Goal: Information Seeking & Learning: Learn about a topic

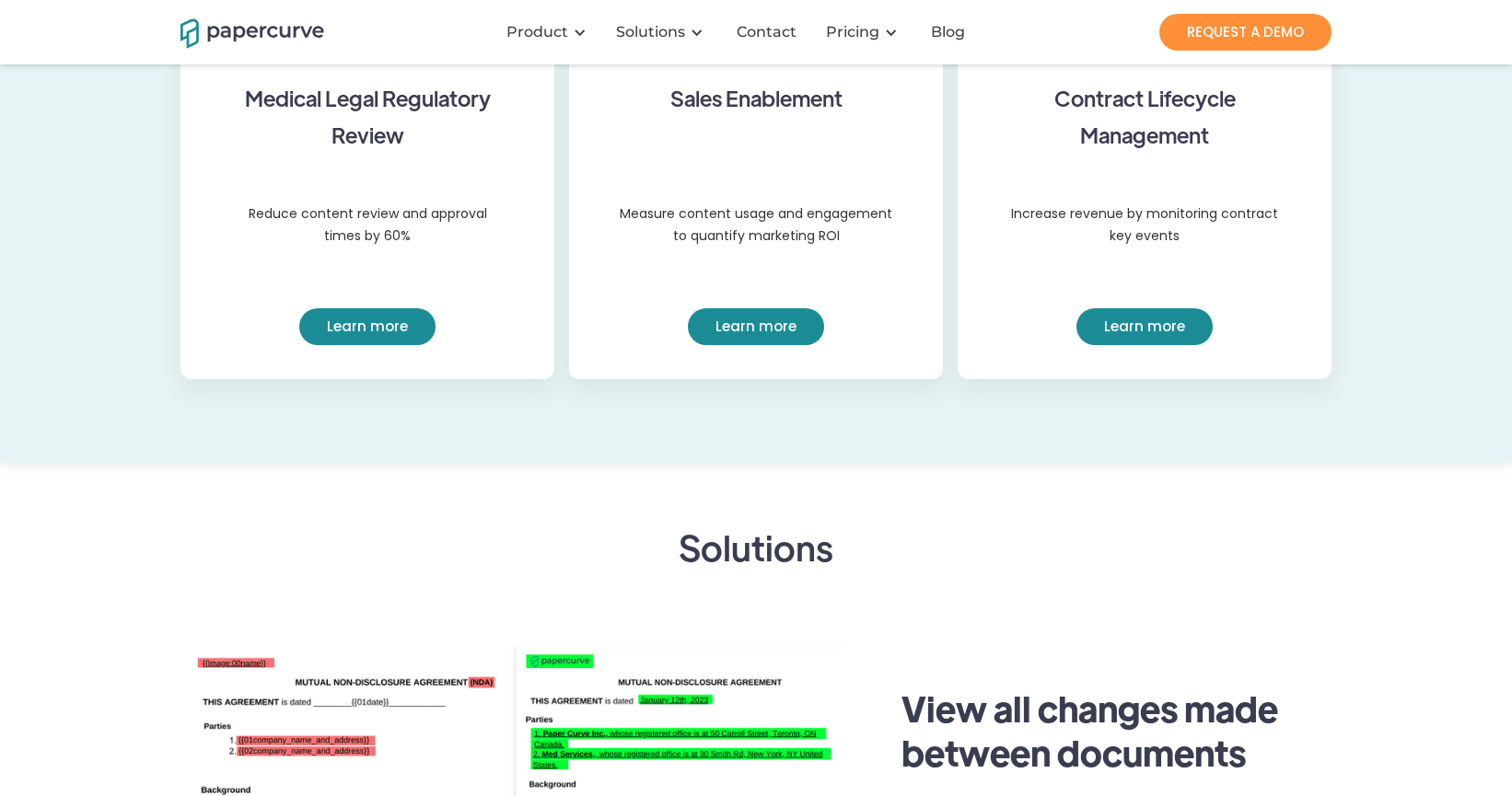
scroll to position [1650, 0]
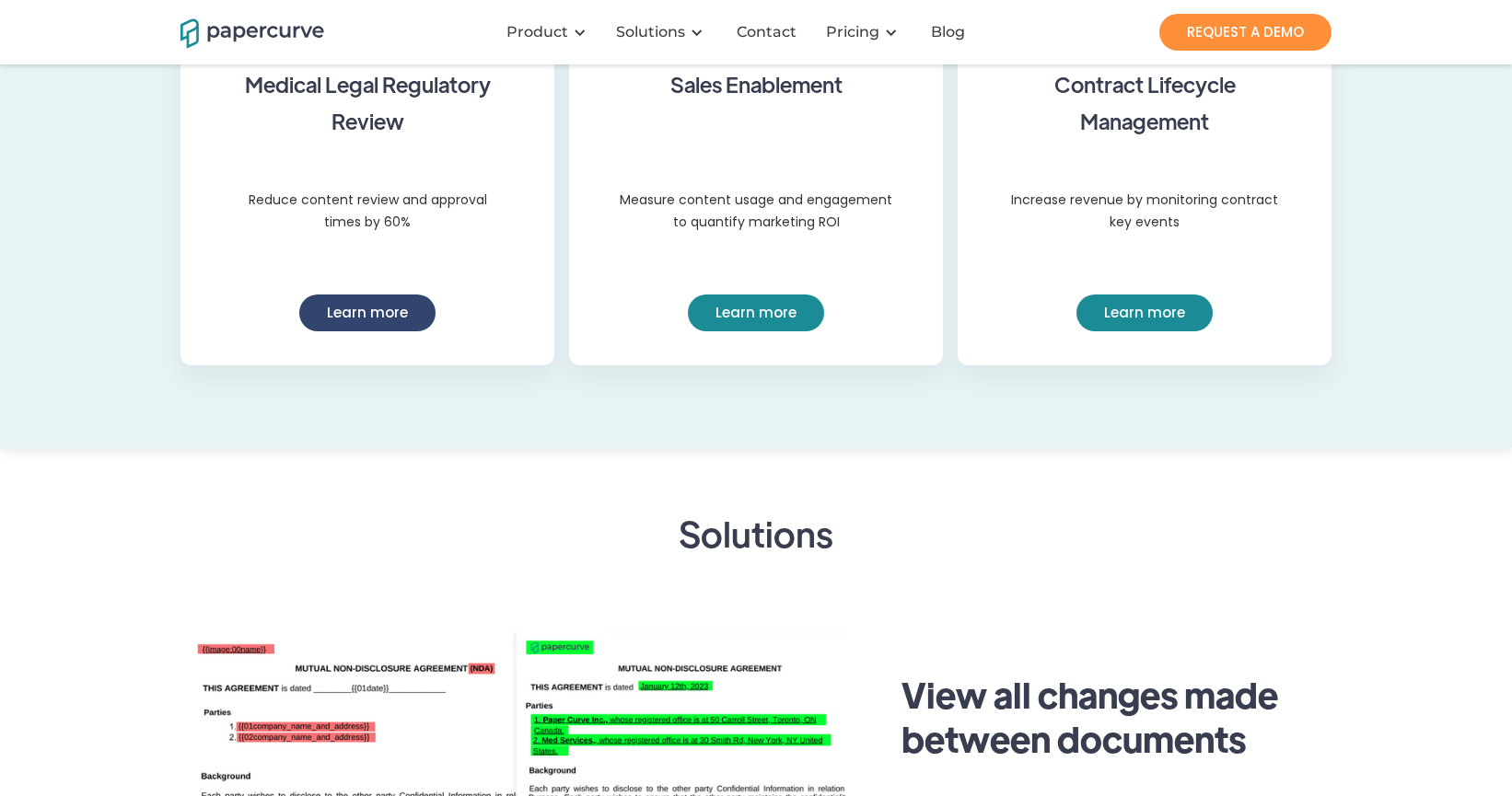
click at [344, 322] on link "Learn more" at bounding box center [368, 313] width 136 height 36
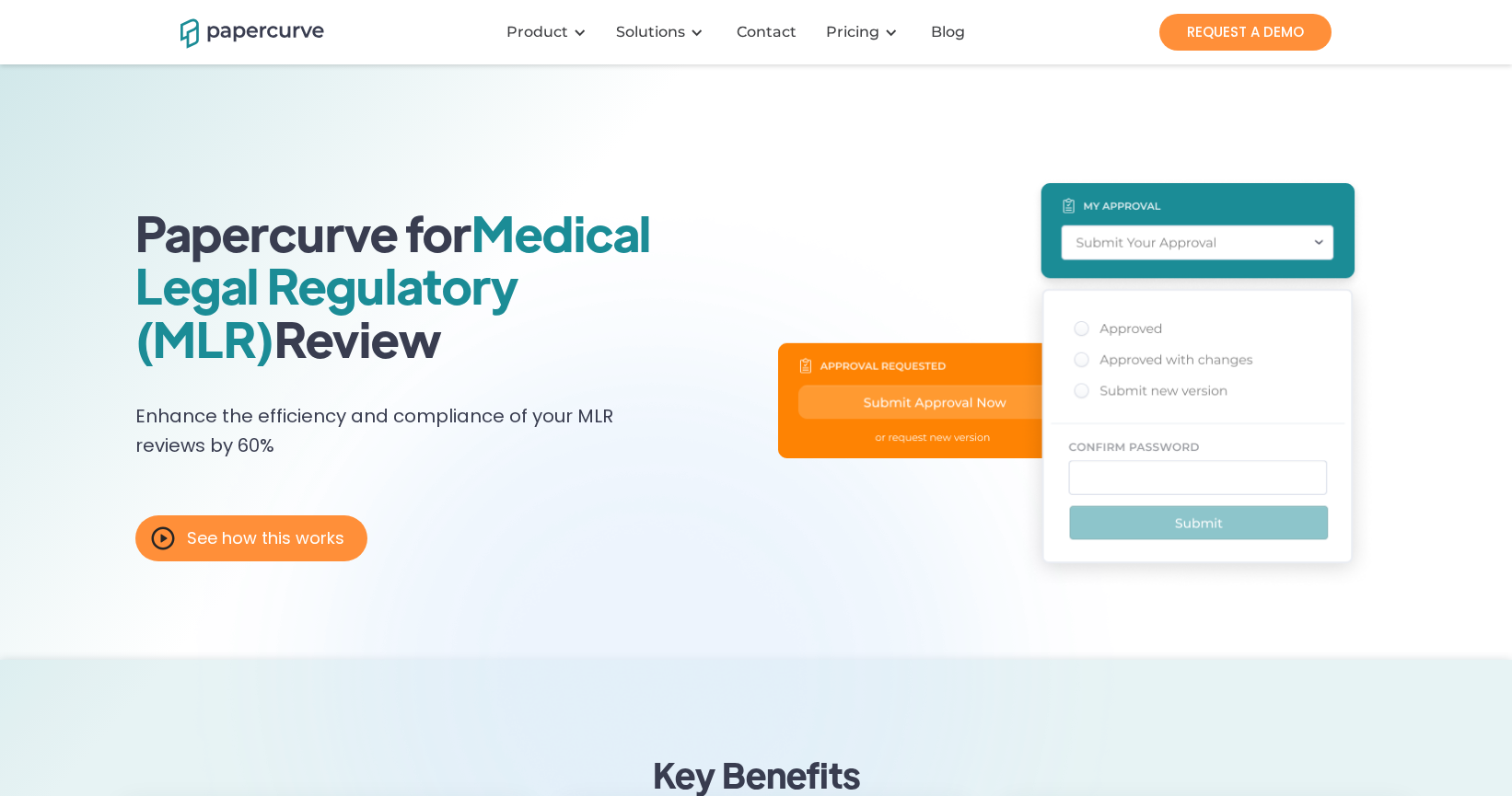
click at [338, 251] on h1 "Papercurve for Medical Legal Regulatory (MLR) Review" at bounding box center [456, 285] width 643 height 158
click at [223, 47] on img "home" at bounding box center [253, 32] width 144 height 33
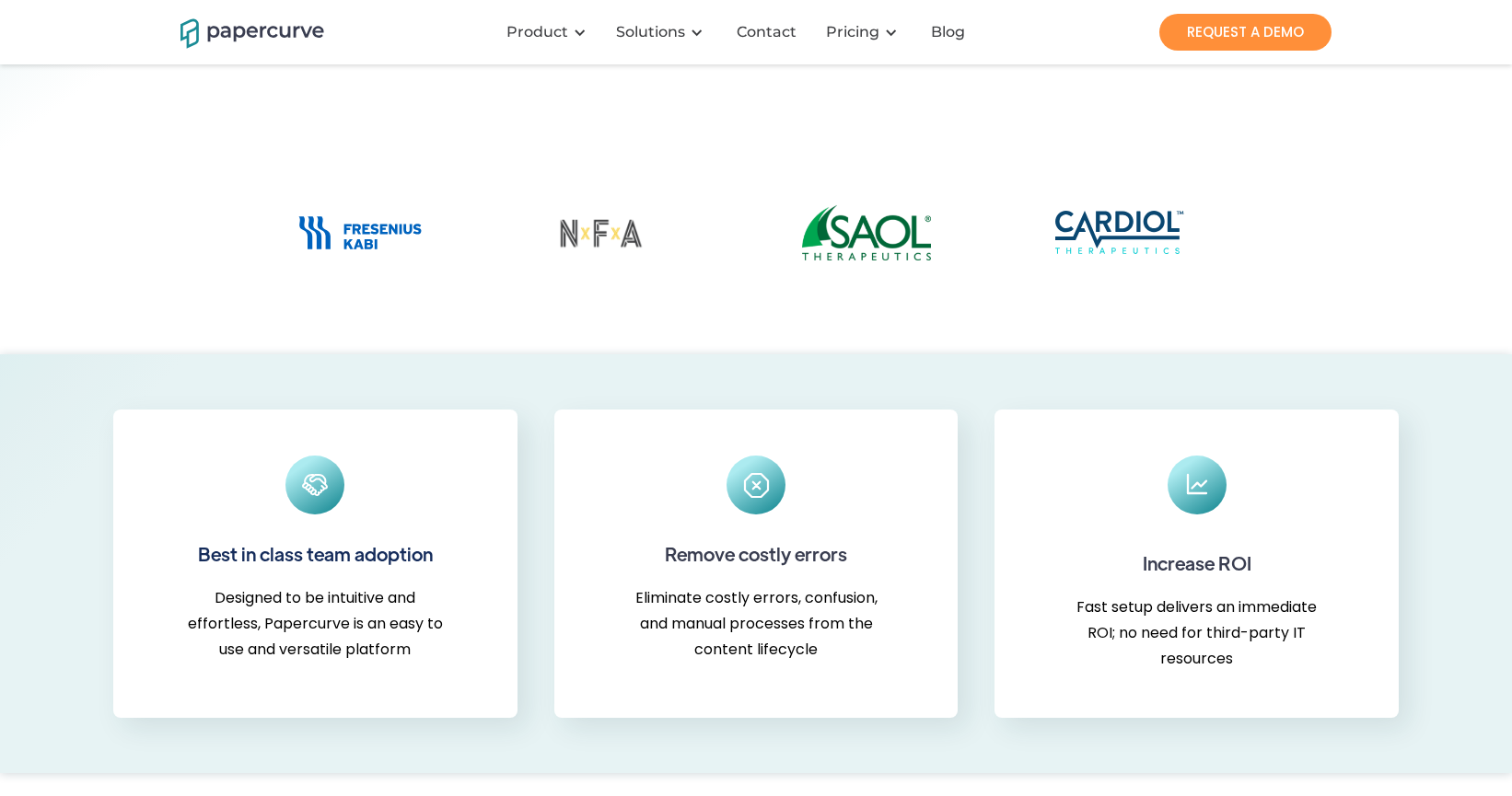
scroll to position [508, 0]
click at [1265, 31] on link "REQUEST A DEMO" at bounding box center [1245, 32] width 172 height 36
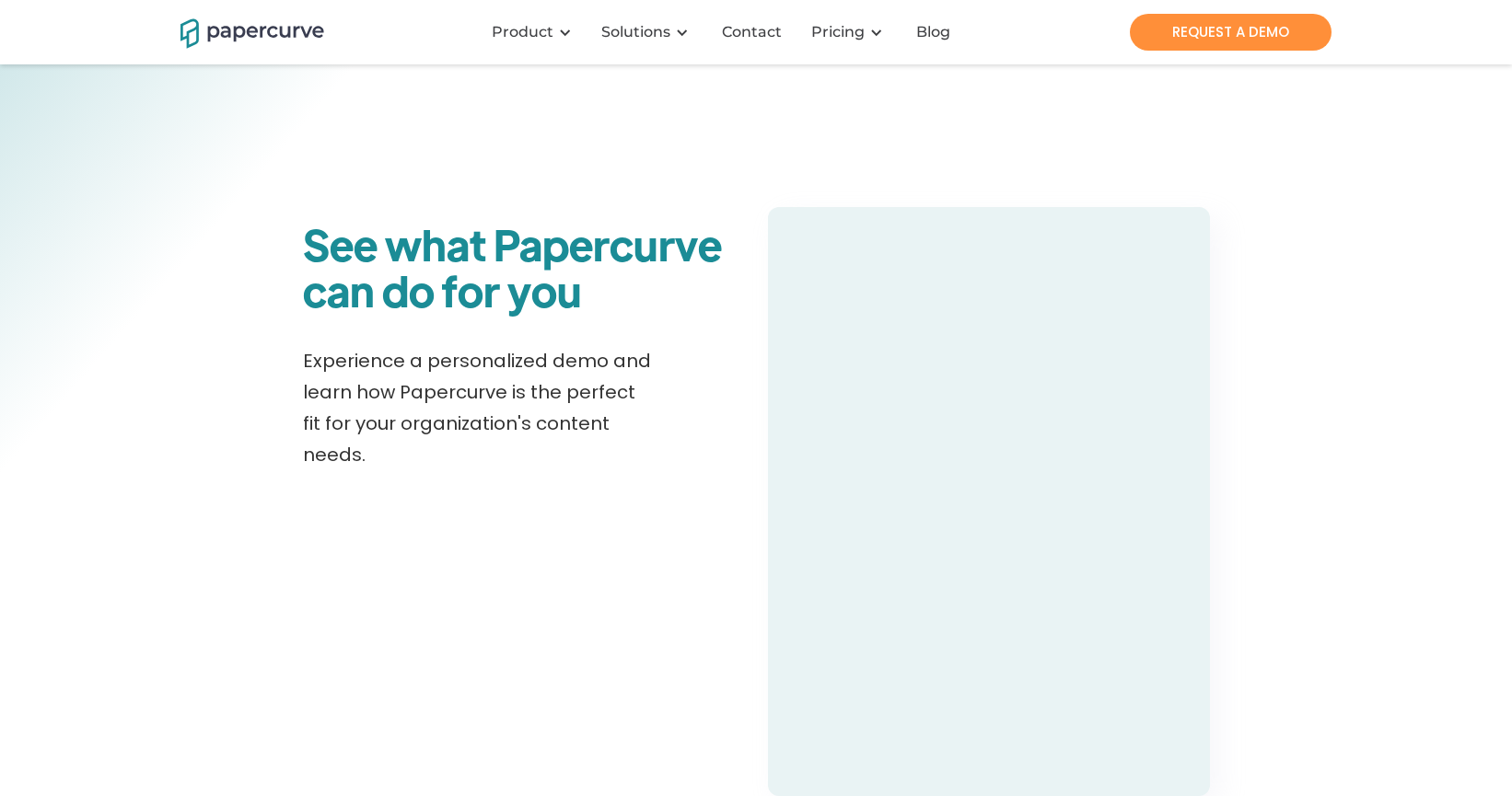
click at [235, 43] on img "home" at bounding box center [253, 32] width 144 height 33
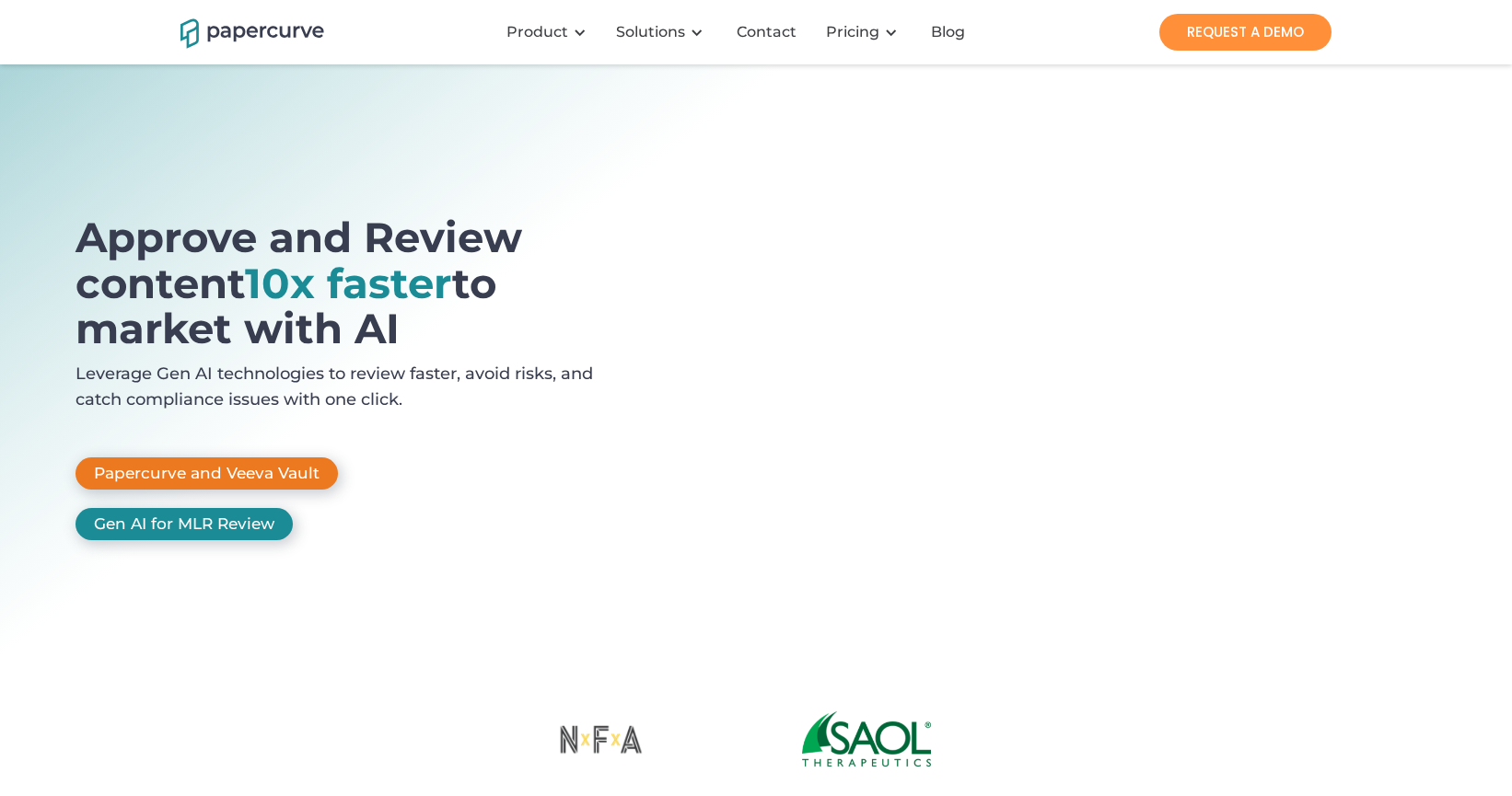
click at [278, 478] on link "Papercurve and Veeva Vault" at bounding box center [207, 473] width 262 height 33
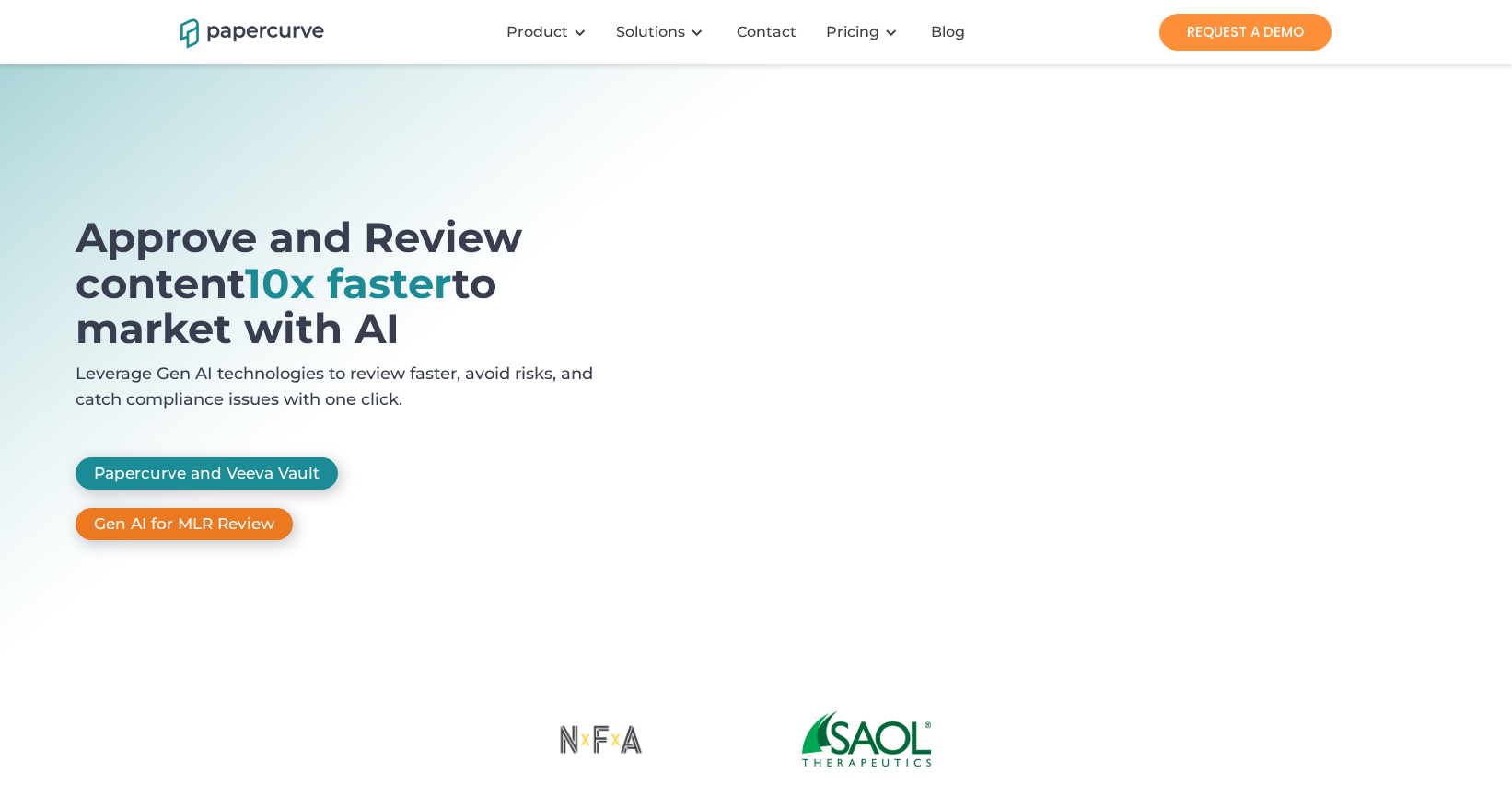
click at [206, 525] on link "Gen AI for MLR Review" at bounding box center [184, 524] width 217 height 33
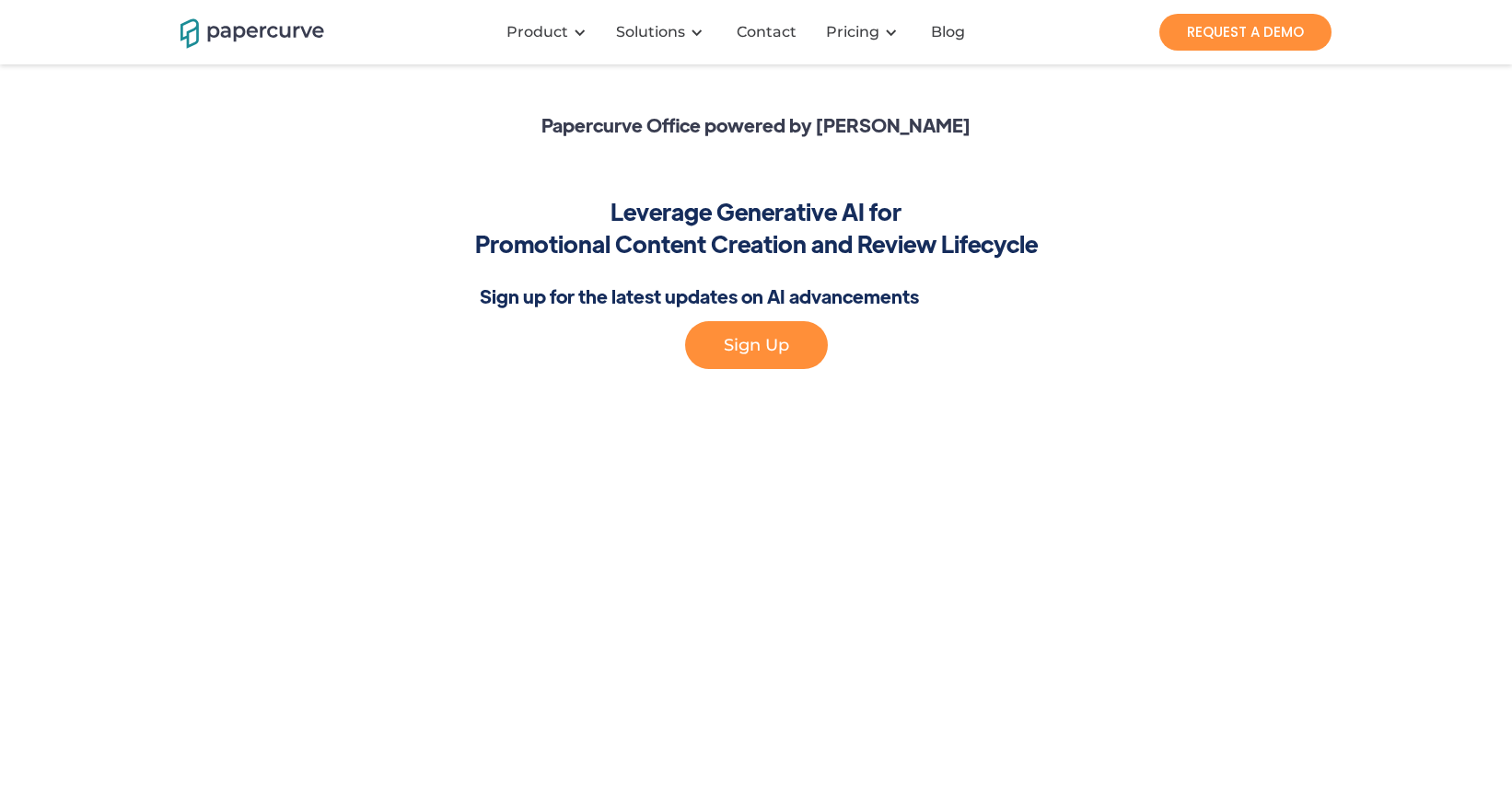
click at [282, 30] on img "home" at bounding box center [253, 32] width 144 height 33
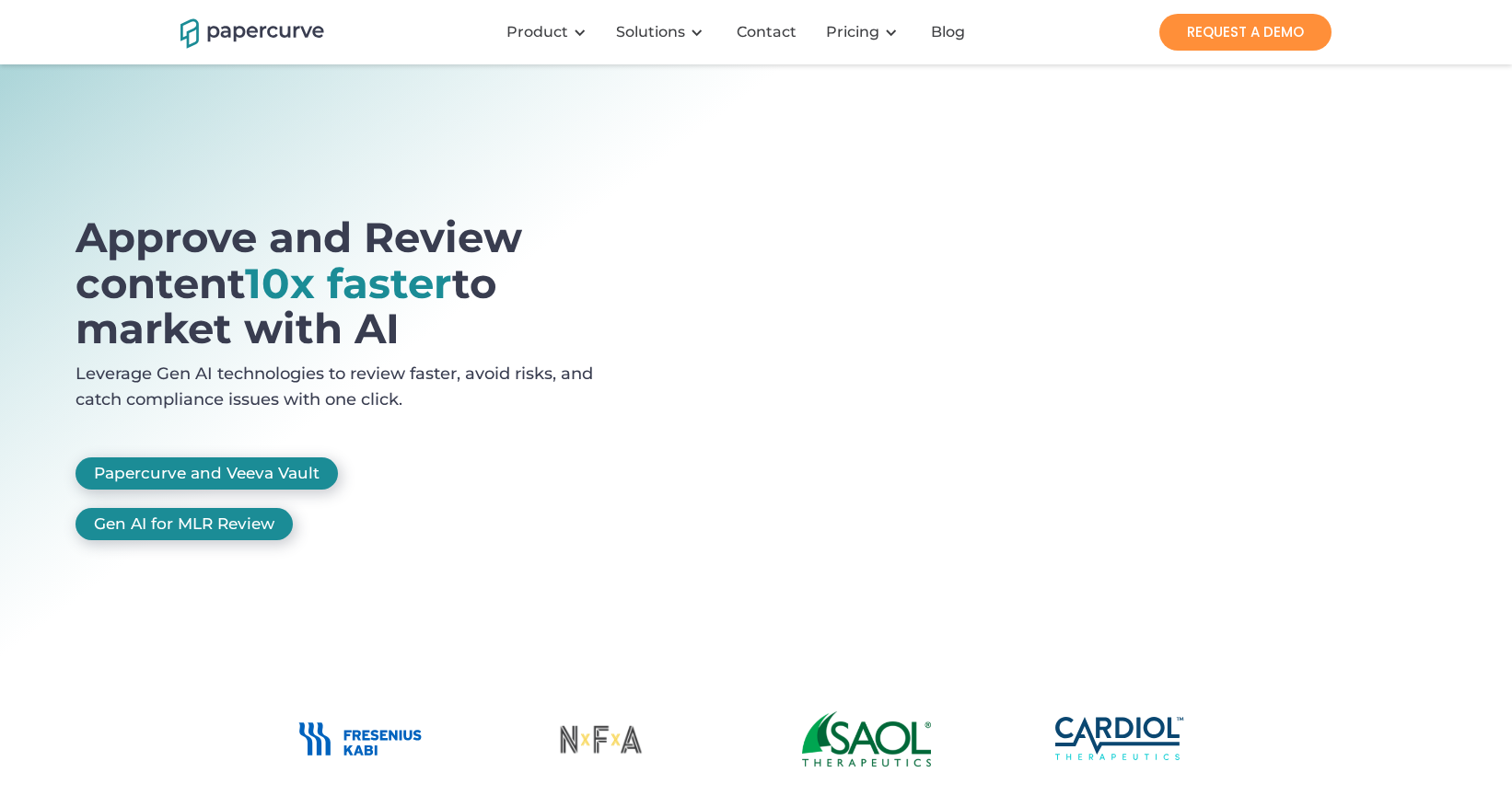
click at [282, 180] on div "Approve and Review content 10x faster to market with AI Leverage Gen AI technol…" at bounding box center [756, 369] width 1361 height 497
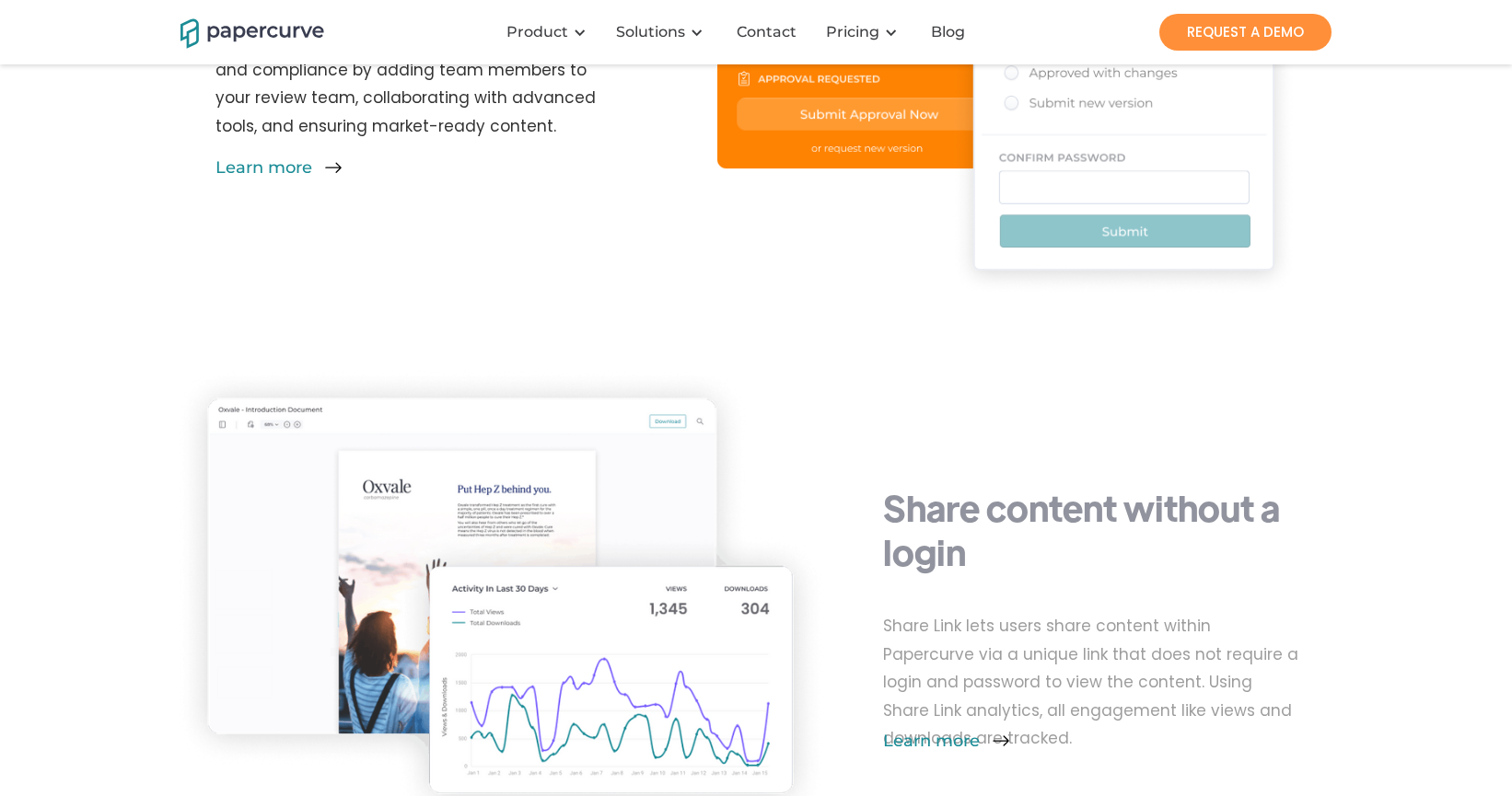
scroll to position [3665, 0]
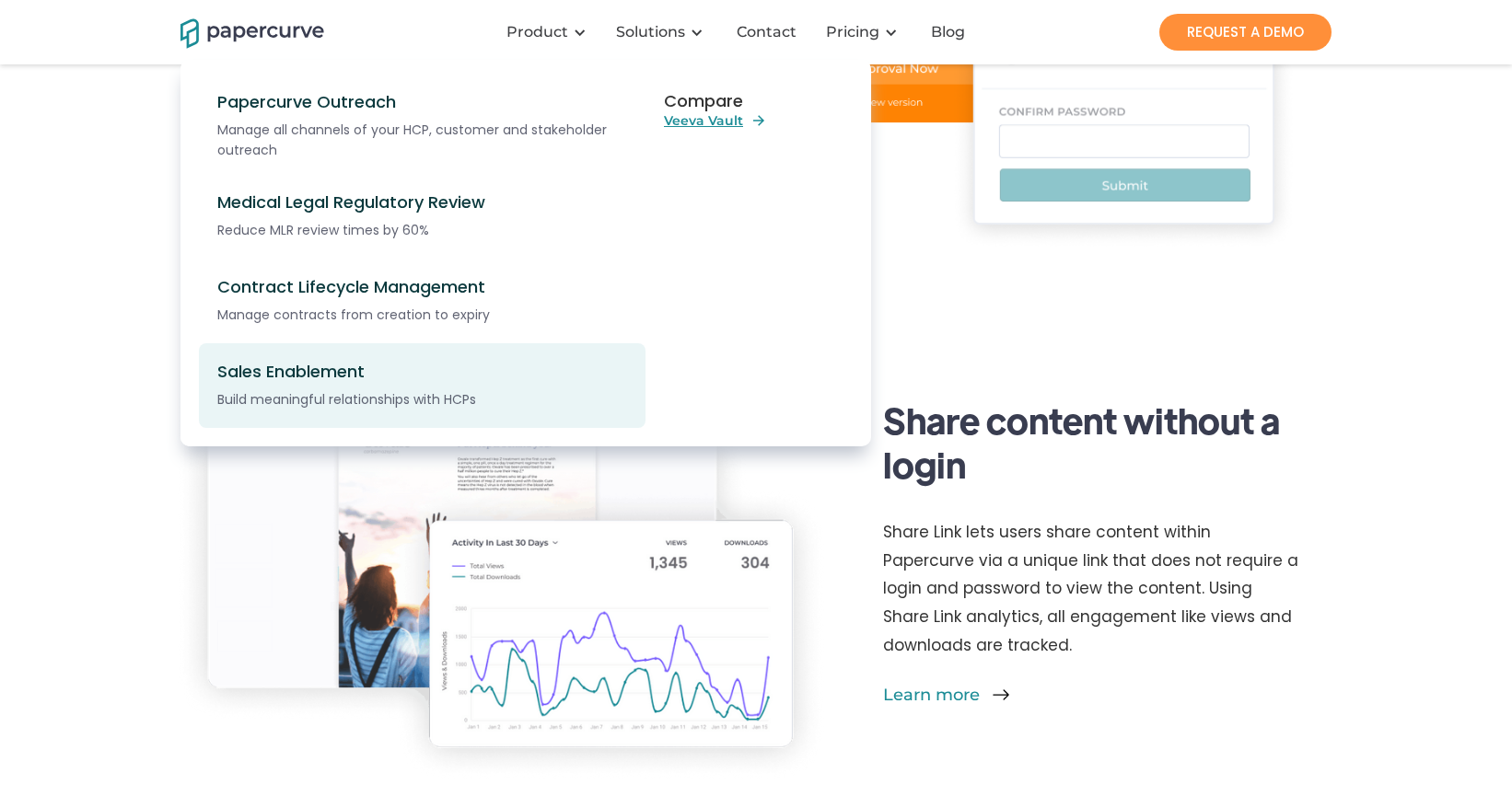
click at [362, 400] on div "Build meaningful relationships with HCPs" at bounding box center [432, 398] width 430 height 20
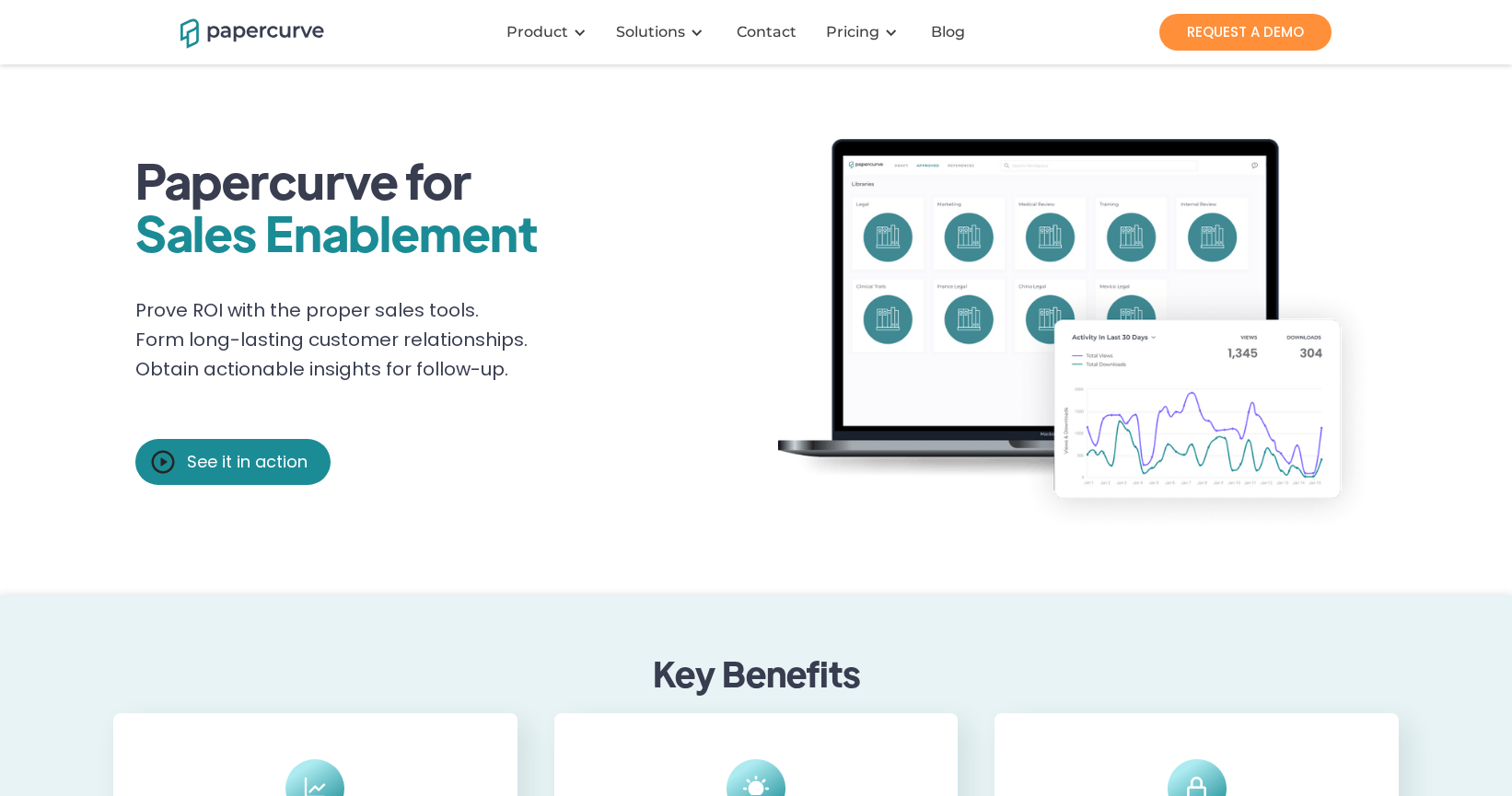
click at [198, 460] on div "See it in action" at bounding box center [248, 462] width 121 height 18
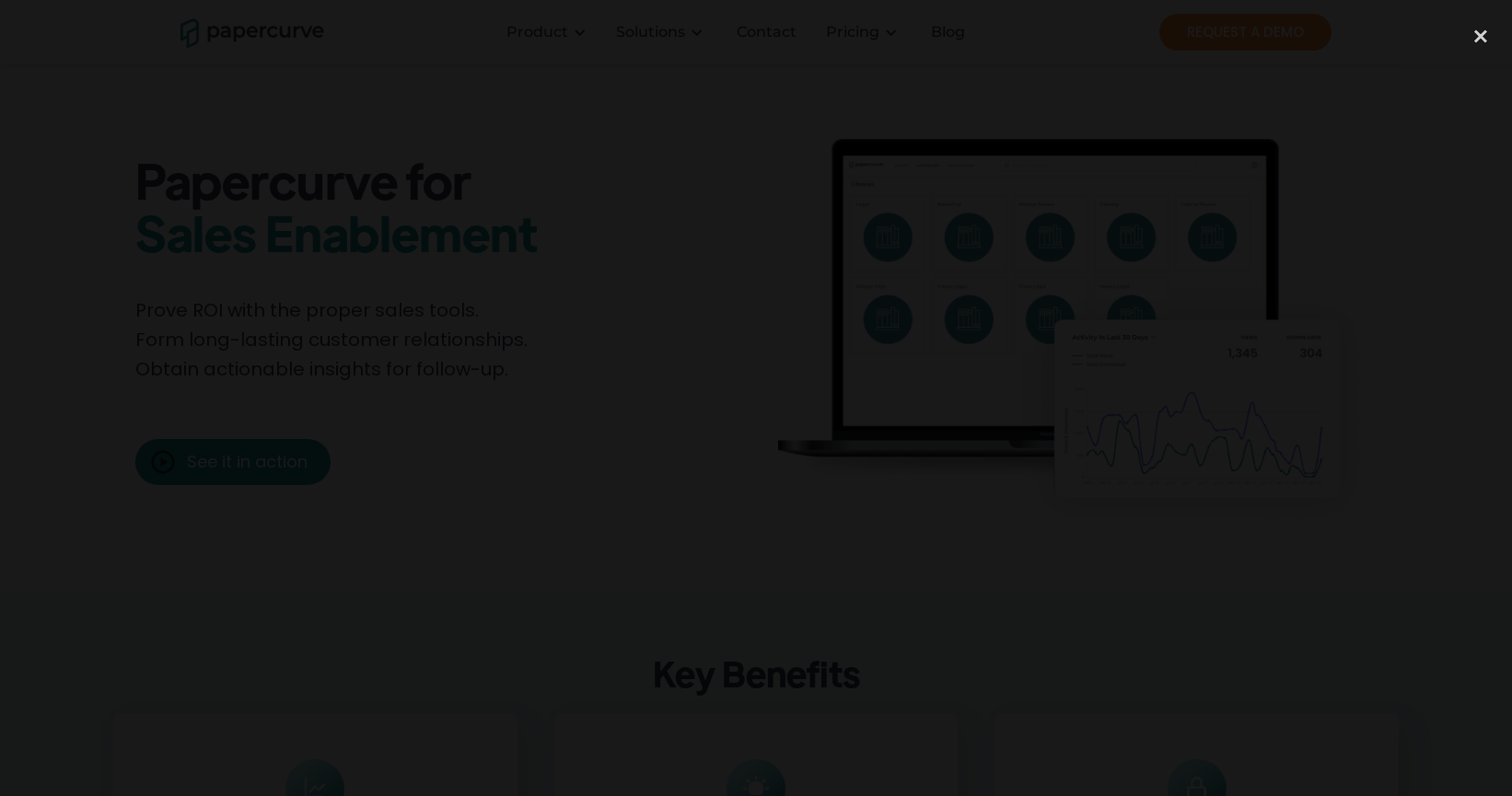
click at [256, 160] on div at bounding box center [756, 398] width 1512 height 764
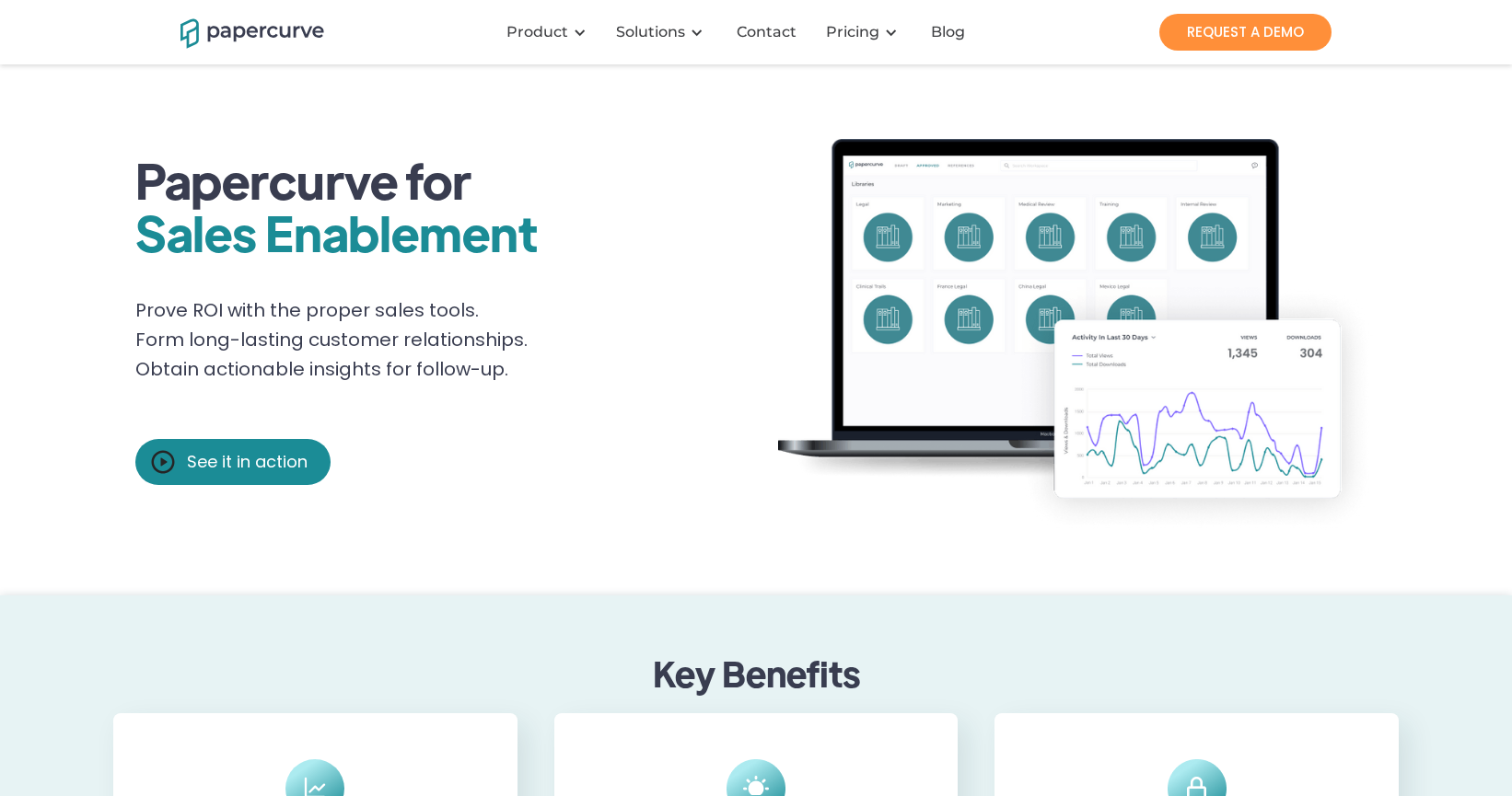
click at [230, 31] on img "home" at bounding box center [253, 32] width 144 height 33
